Goal: Task Accomplishment & Management: Complete application form

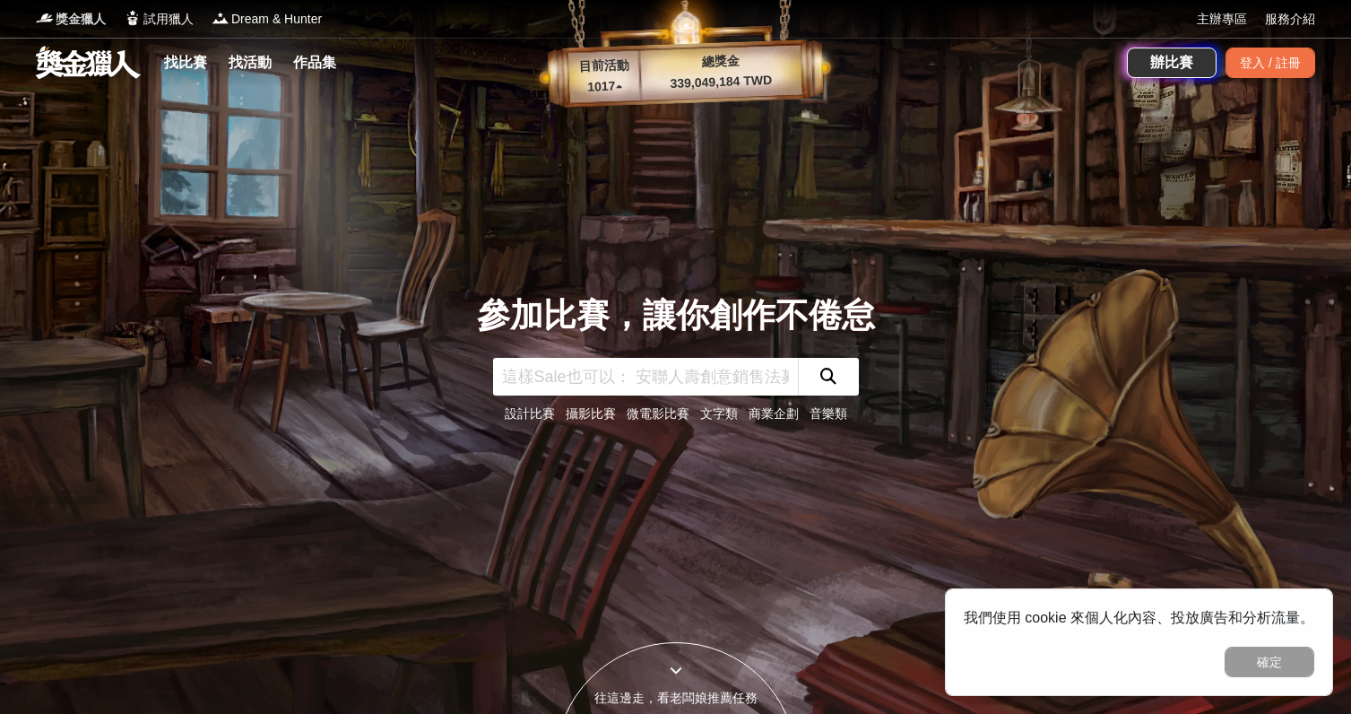
click at [62, 24] on span "獎金獵人" at bounding box center [81, 19] width 50 height 19
click at [1248, 667] on button "確定" at bounding box center [1269, 661] width 90 height 30
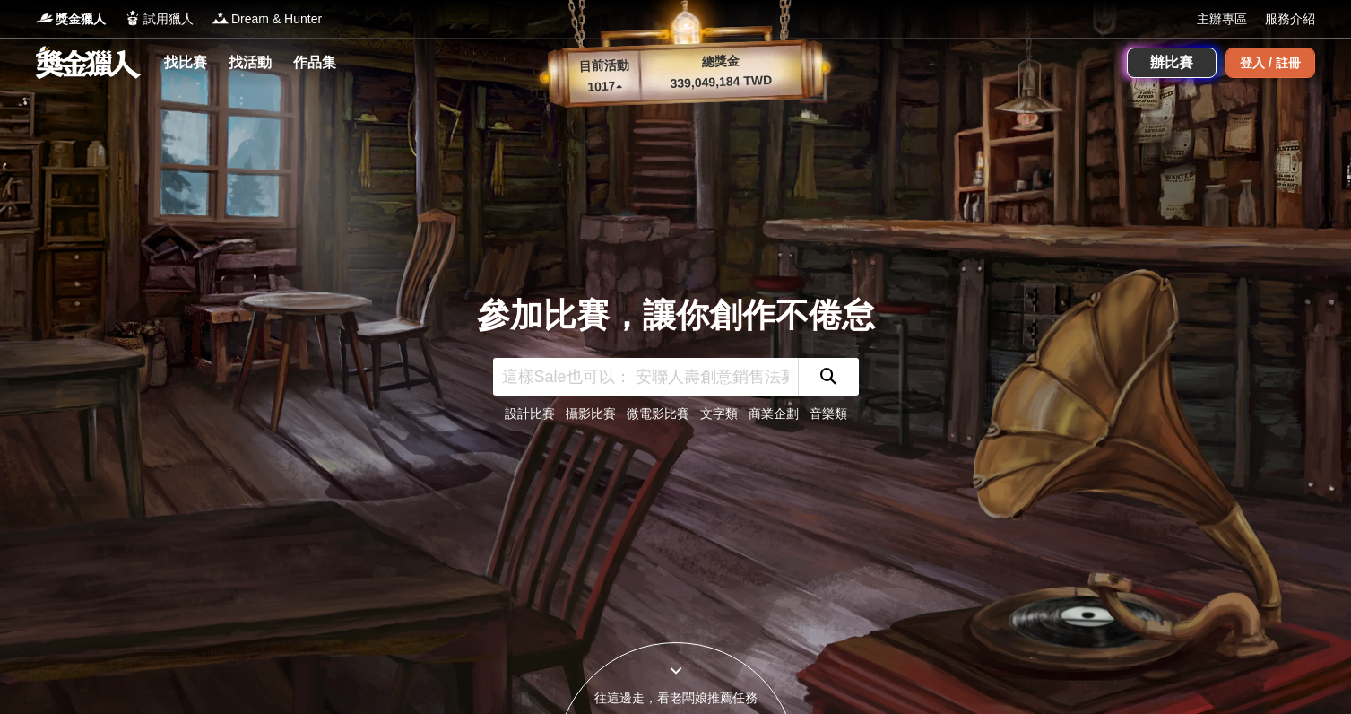
click at [1236, 56] on div "登入 / 註冊" at bounding box center [1270, 63] width 90 height 30
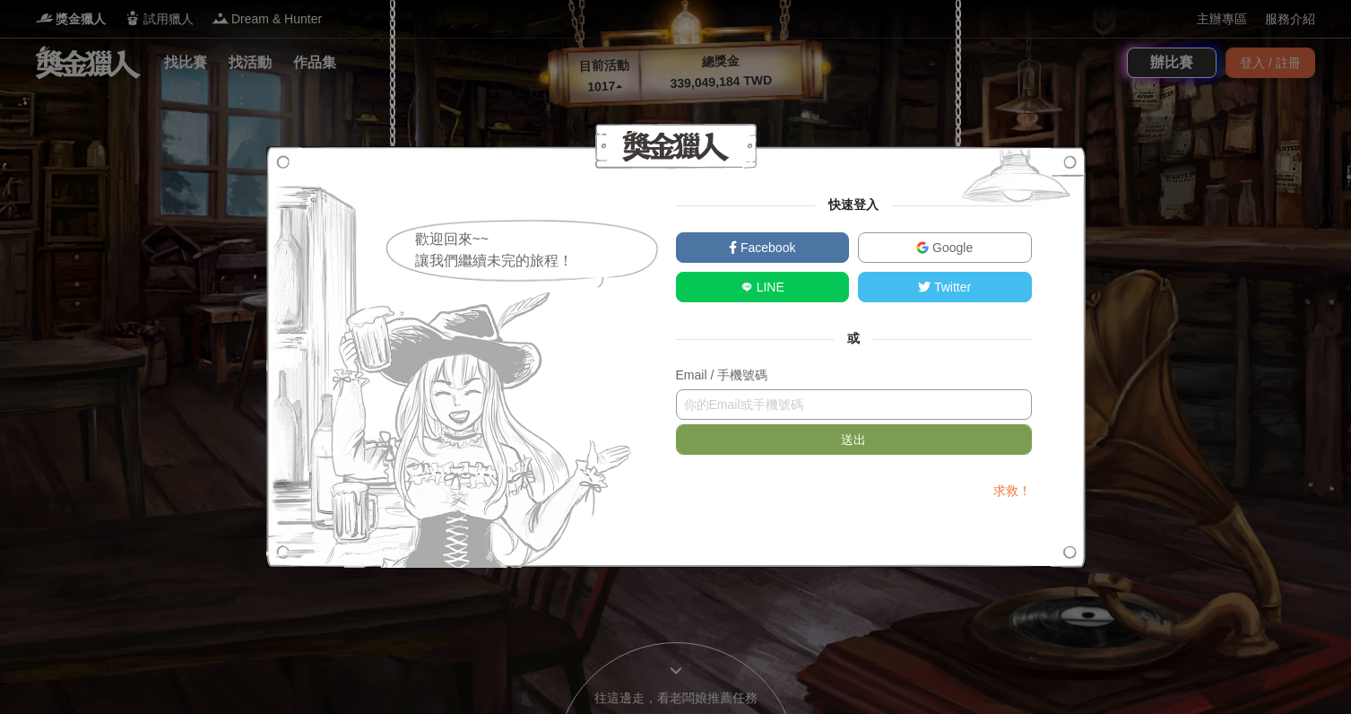
click at [789, 403] on input "text" at bounding box center [854, 404] width 356 height 30
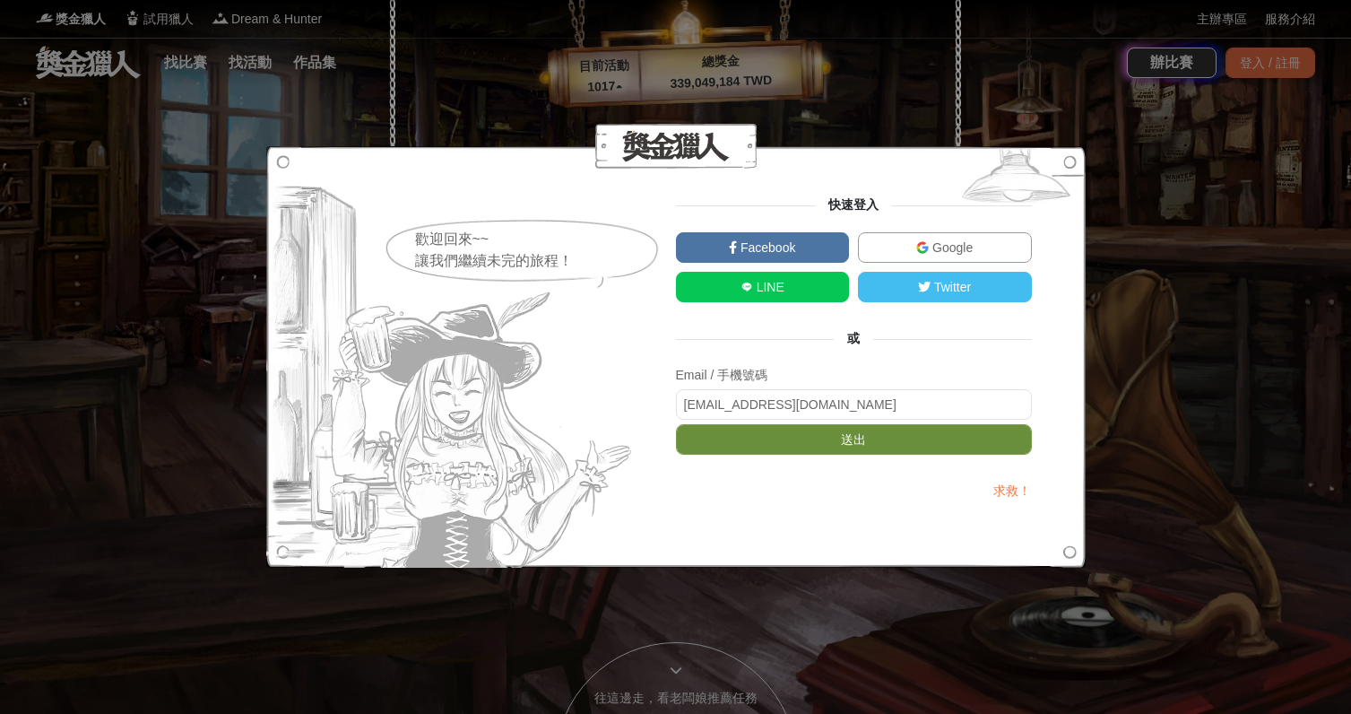
type input "[EMAIL_ADDRESS][DOMAIN_NAME]"
click at [811, 445] on button "送出" at bounding box center [854, 439] width 356 height 30
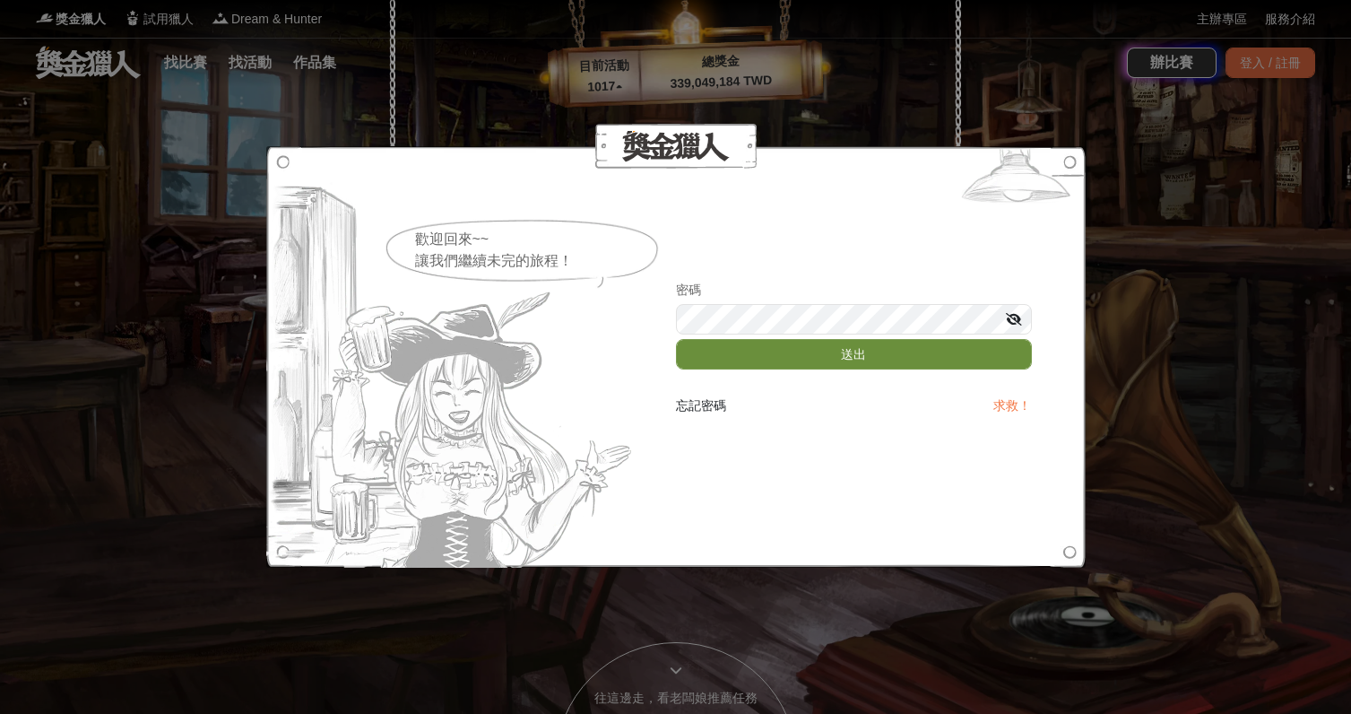
click at [823, 351] on button "送出" at bounding box center [854, 354] width 356 height 30
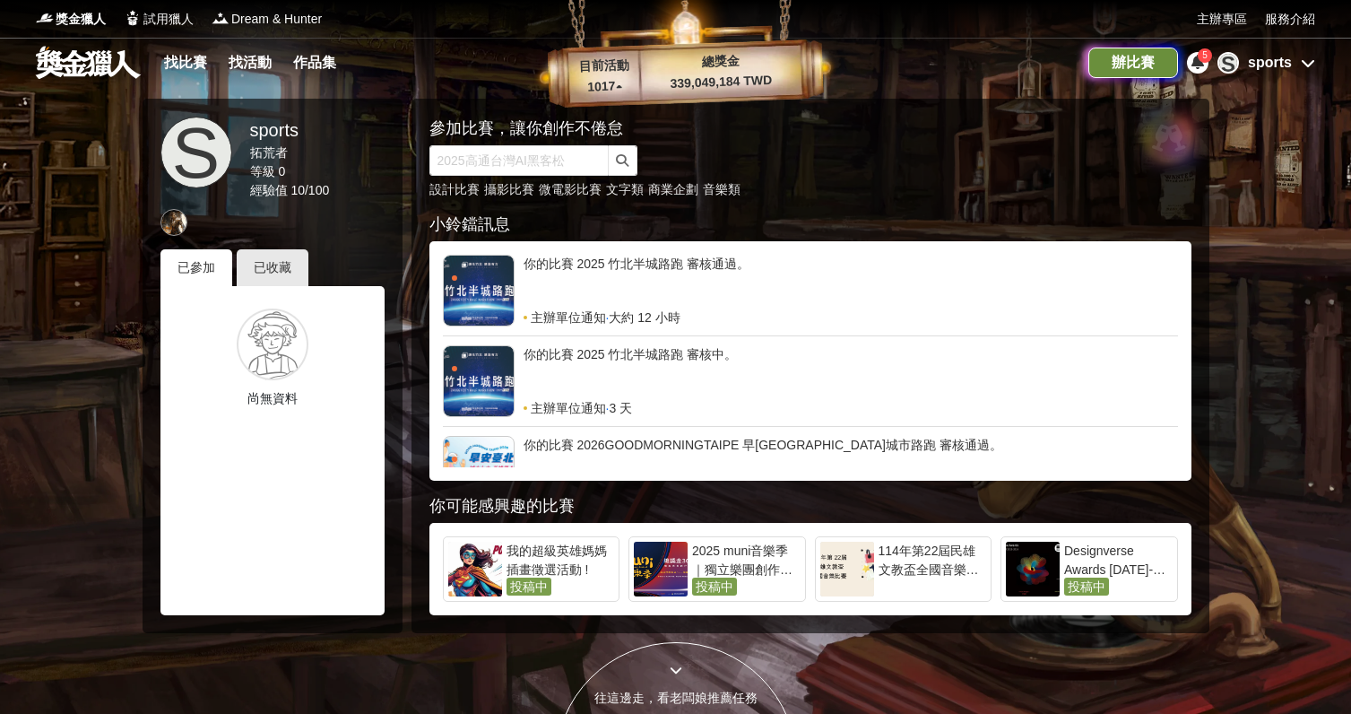
click at [1135, 57] on div "辦比賽" at bounding box center [1133, 63] width 90 height 30
click at [1196, 63] on icon at bounding box center [1197, 62] width 13 height 14
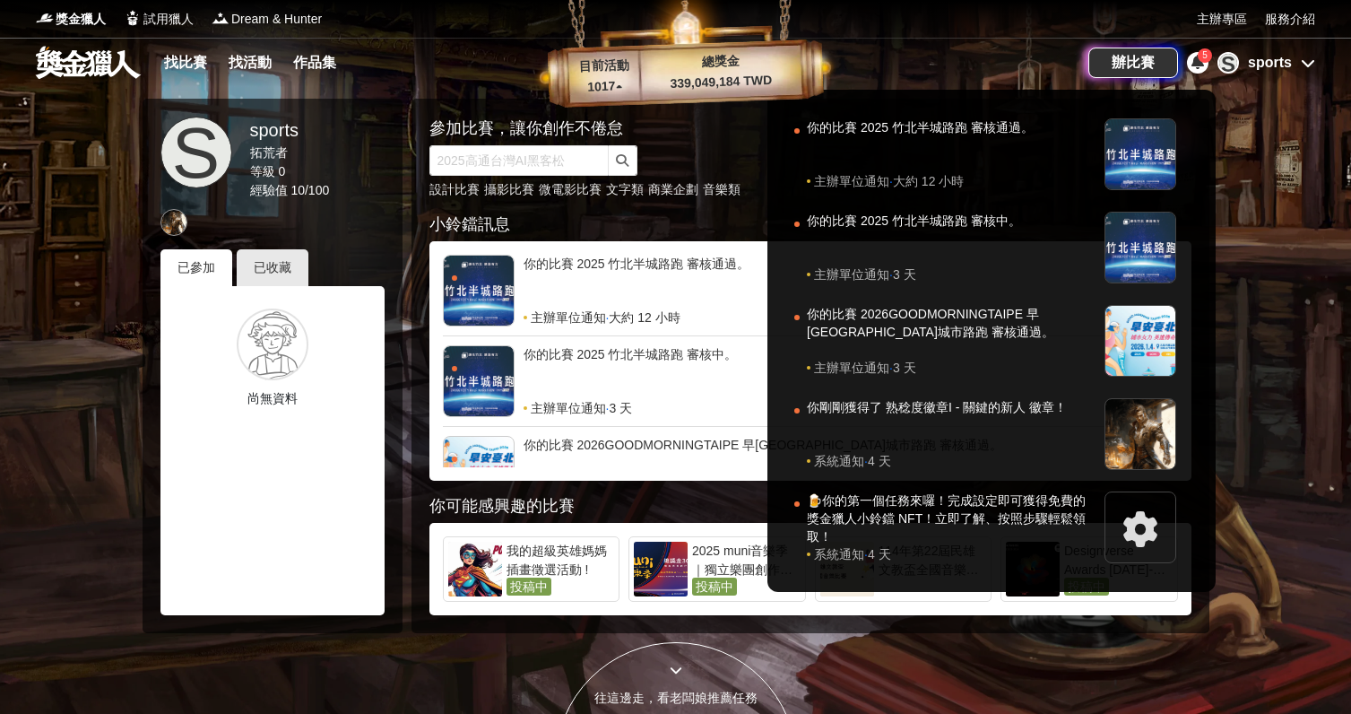
click at [1196, 63] on icon at bounding box center [1197, 62] width 13 height 14
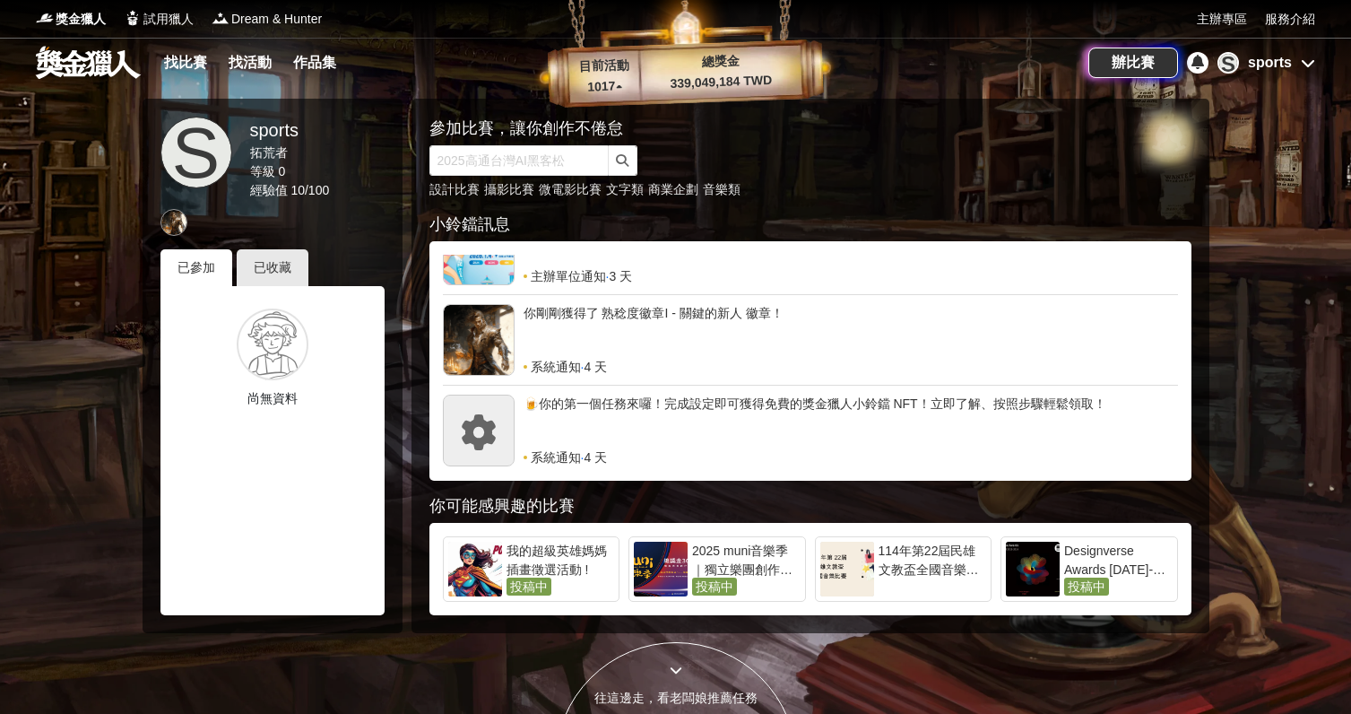
click at [1311, 57] on icon at bounding box center [1308, 63] width 14 height 14
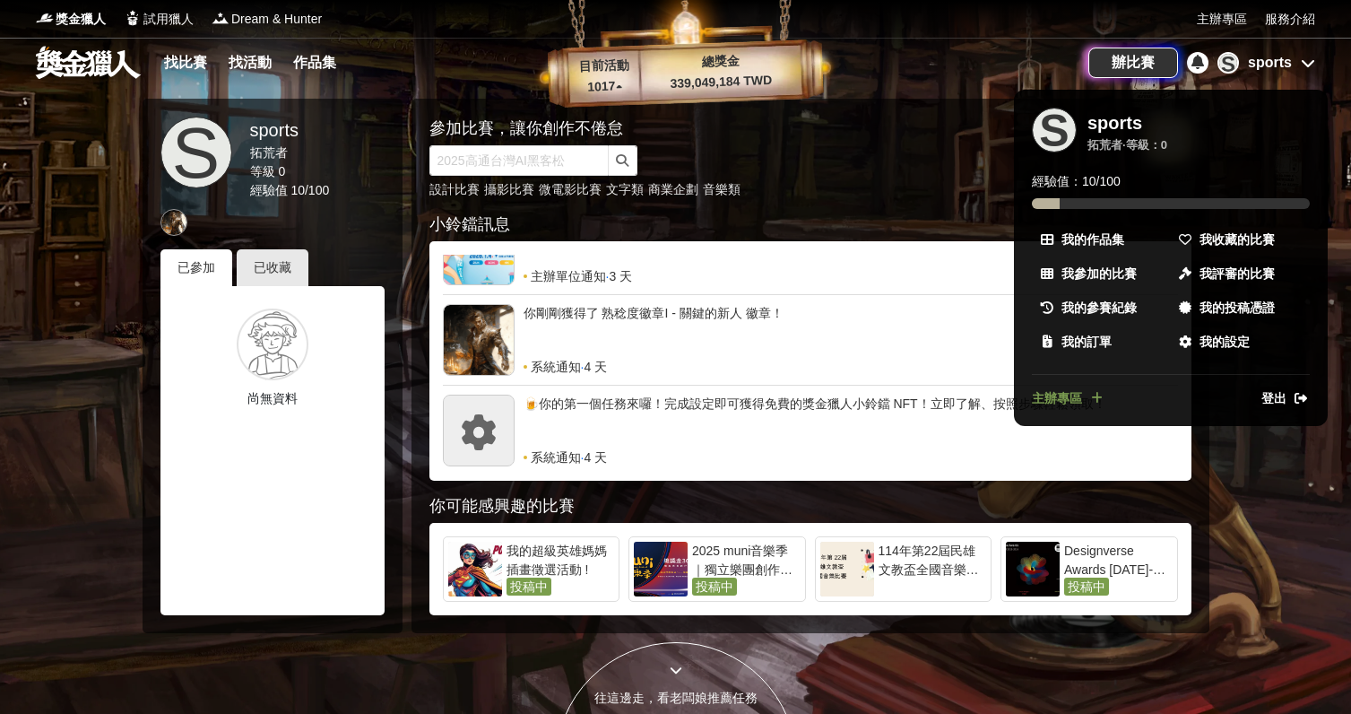
click at [1106, 397] on div "主辦專區" at bounding box center [1101, 398] width 139 height 19
click at [1100, 398] on icon at bounding box center [1097, 398] width 12 height 13
